Goal: Task Accomplishment & Management: Use online tool/utility

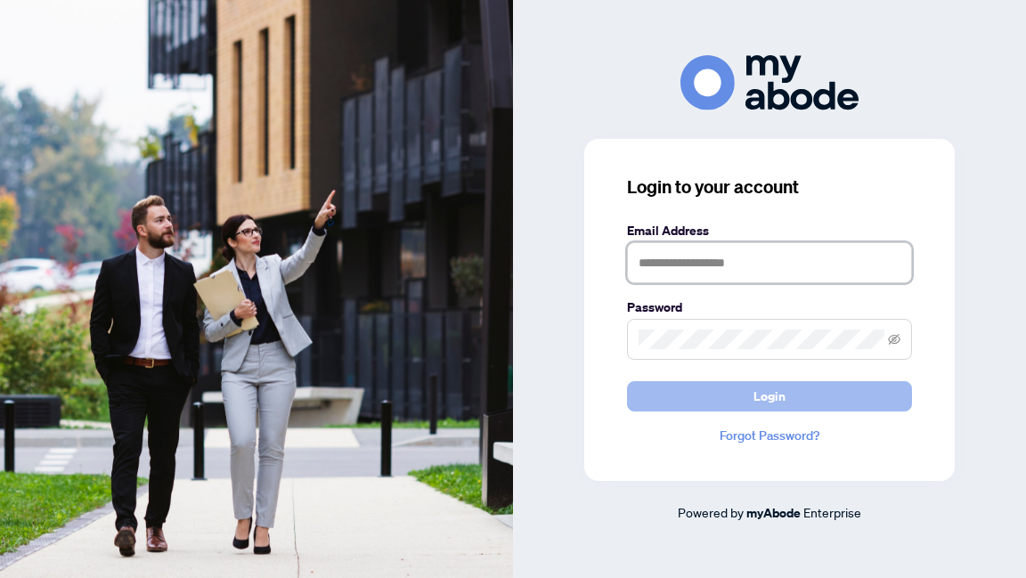
type input "**********"
click at [791, 394] on button "Login" at bounding box center [769, 396] width 285 height 30
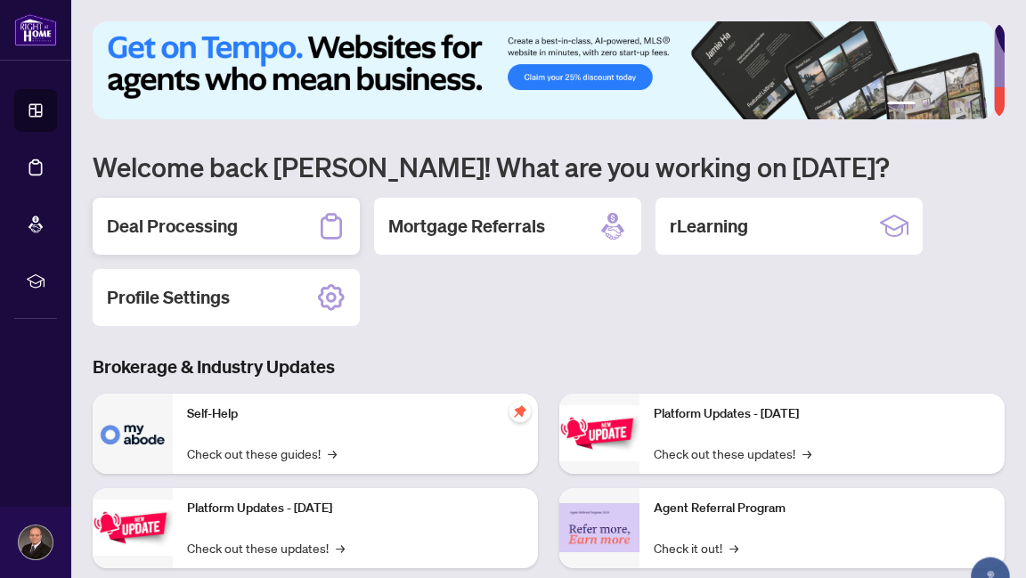
click at [214, 224] on h2 "Deal Processing" at bounding box center [172, 226] width 131 height 25
